Goal: Register for event/course

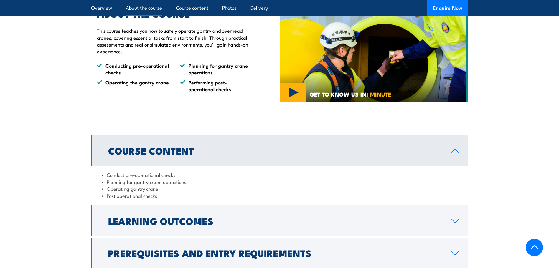
scroll to position [413, 0]
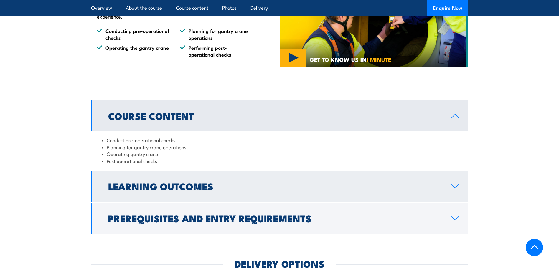
click at [294, 181] on link "Learning Outcomes" at bounding box center [279, 186] width 377 height 31
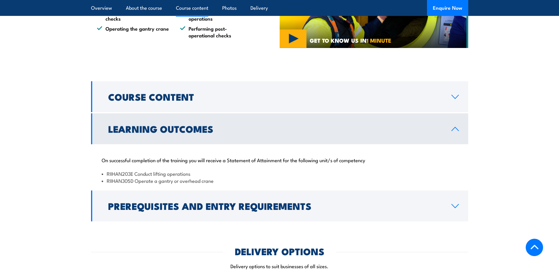
scroll to position [442, 0]
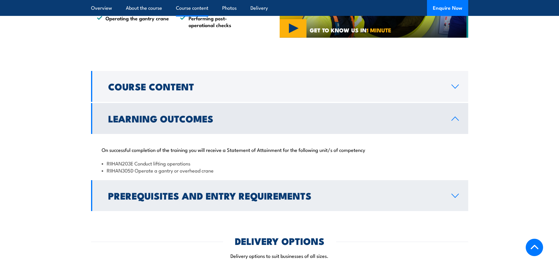
click at [388, 197] on h2 "Prerequisites and Entry Requirements" at bounding box center [275, 196] width 334 height 8
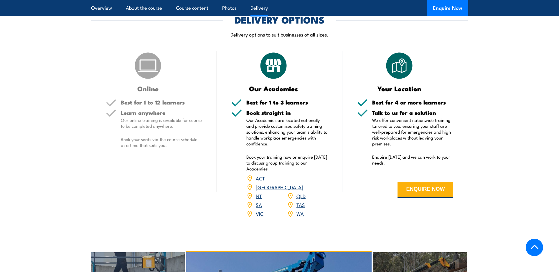
scroll to position [707, 0]
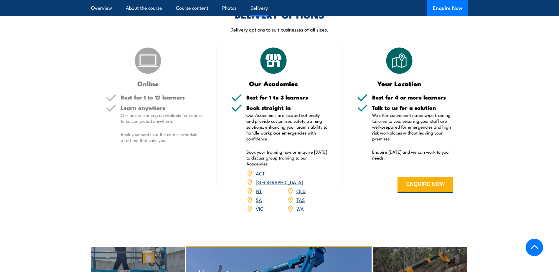
click at [258, 187] on link "NT" at bounding box center [259, 190] width 6 height 7
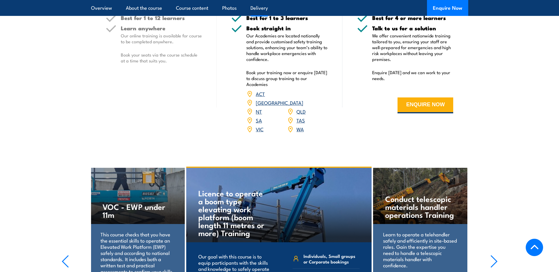
scroll to position [766, 0]
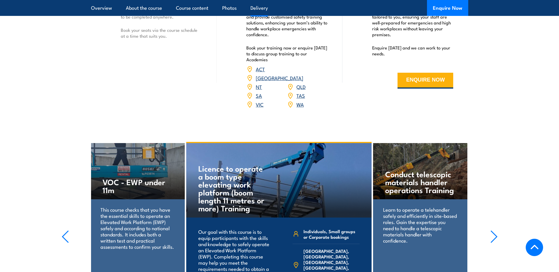
click at [257, 83] on link "NT" at bounding box center [259, 86] width 6 height 7
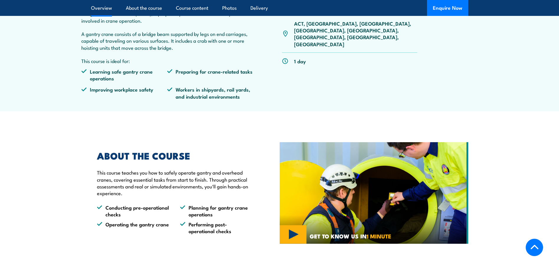
scroll to position [59, 0]
